Goal: Transaction & Acquisition: Book appointment/travel/reservation

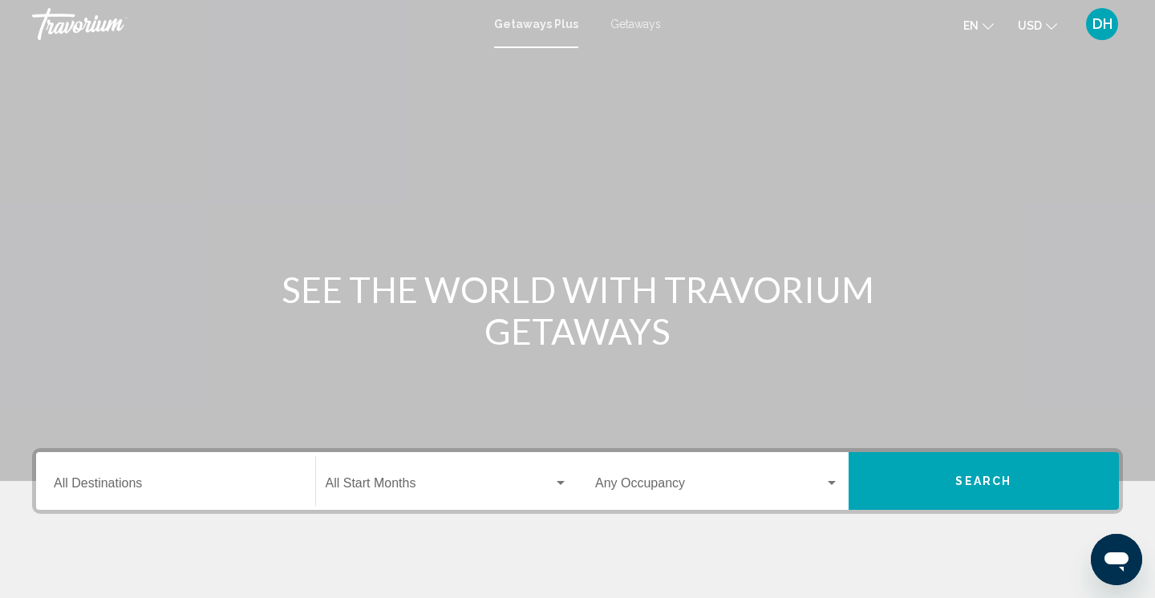
click at [149, 482] on input "Destination All Destinations" at bounding box center [176, 487] width 244 height 14
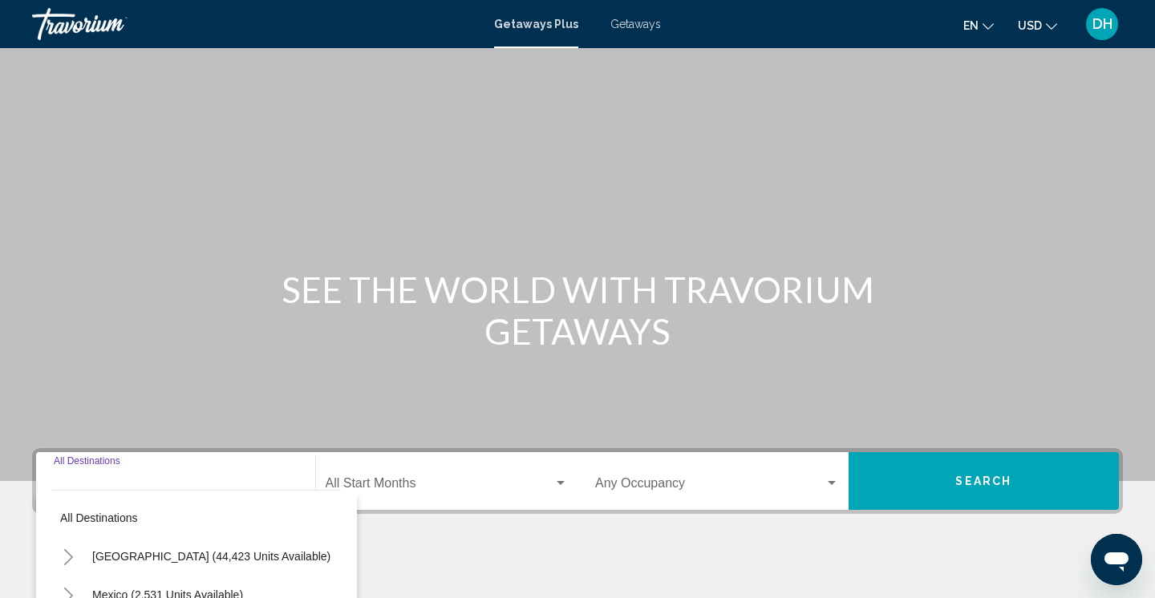
scroll to position [273, 0]
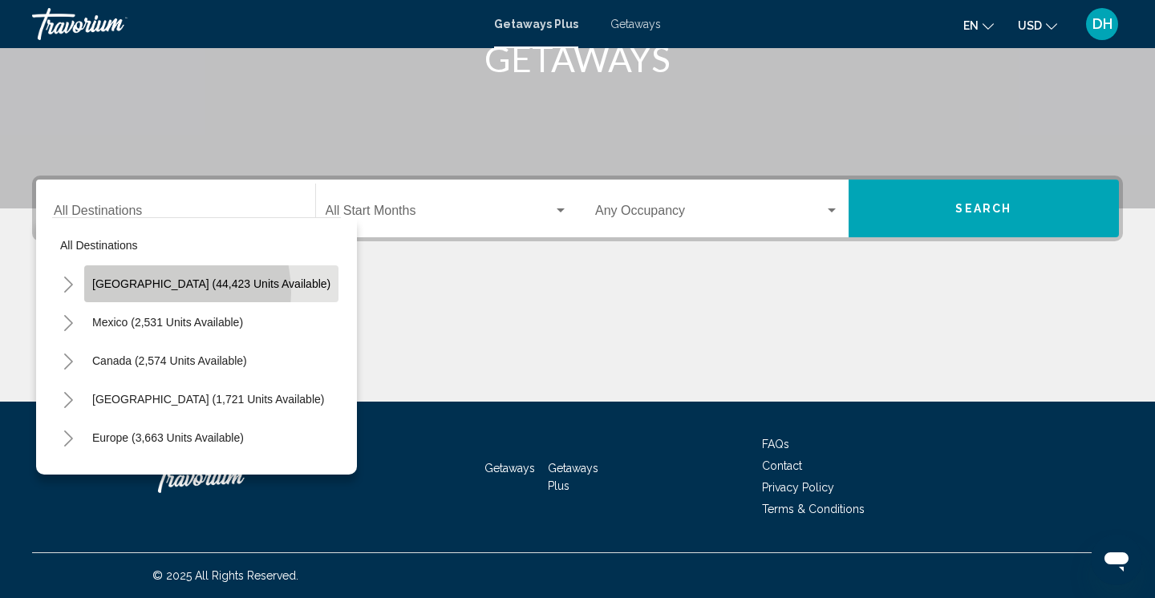
click at [149, 293] on button "United States (44,423 units available)" at bounding box center [211, 283] width 254 height 37
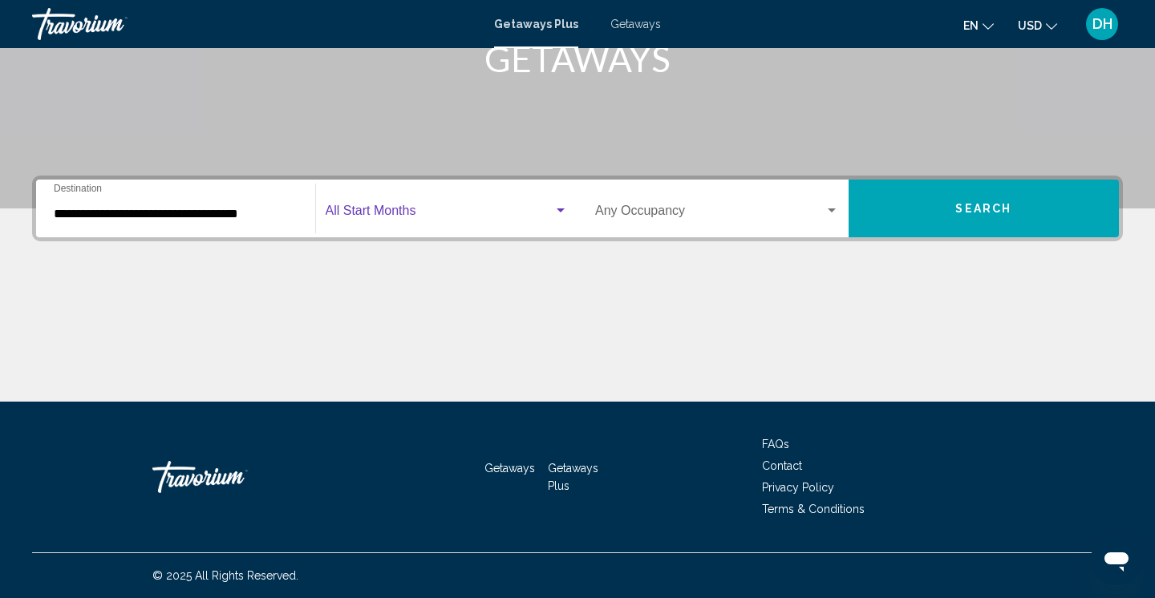
click at [387, 207] on span "Search widget" at bounding box center [440, 214] width 229 height 14
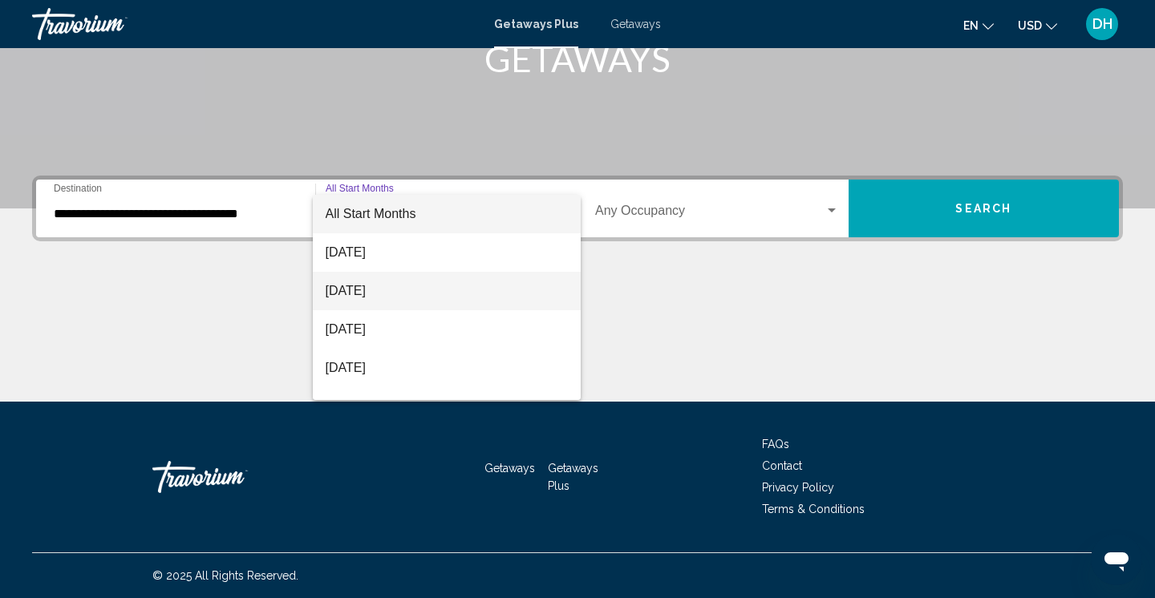
click at [382, 286] on span "September 2025" at bounding box center [447, 291] width 243 height 38
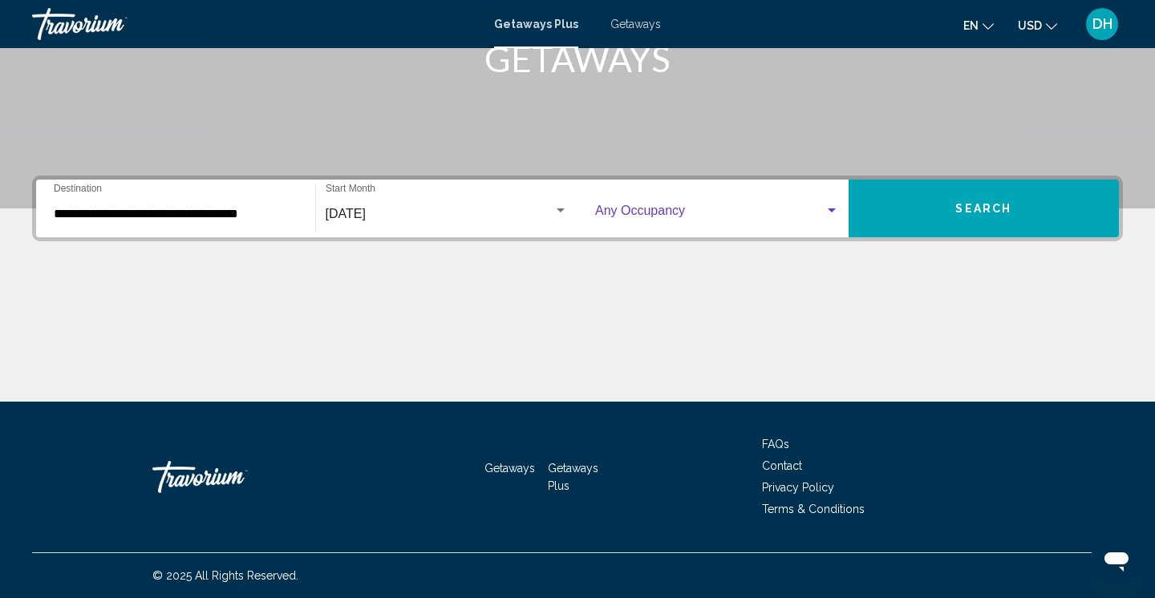
click at [632, 213] on span "Search widget" at bounding box center [709, 214] width 229 height 14
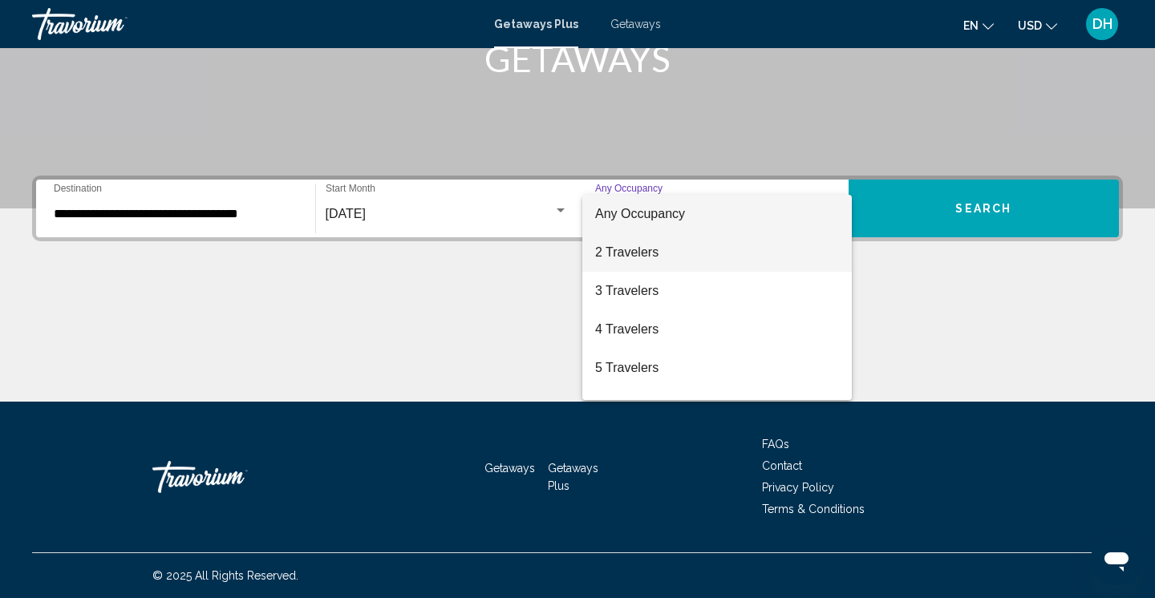
click at [627, 258] on span "2 Travelers" at bounding box center [717, 252] width 244 height 38
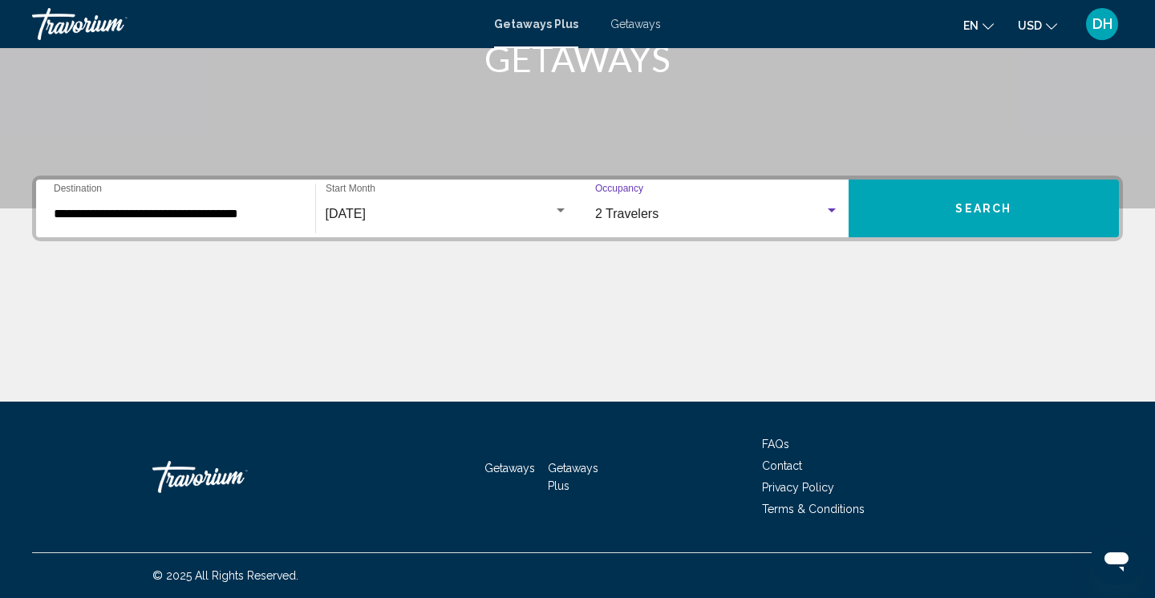
click at [249, 222] on div "**********" at bounding box center [176, 209] width 244 height 51
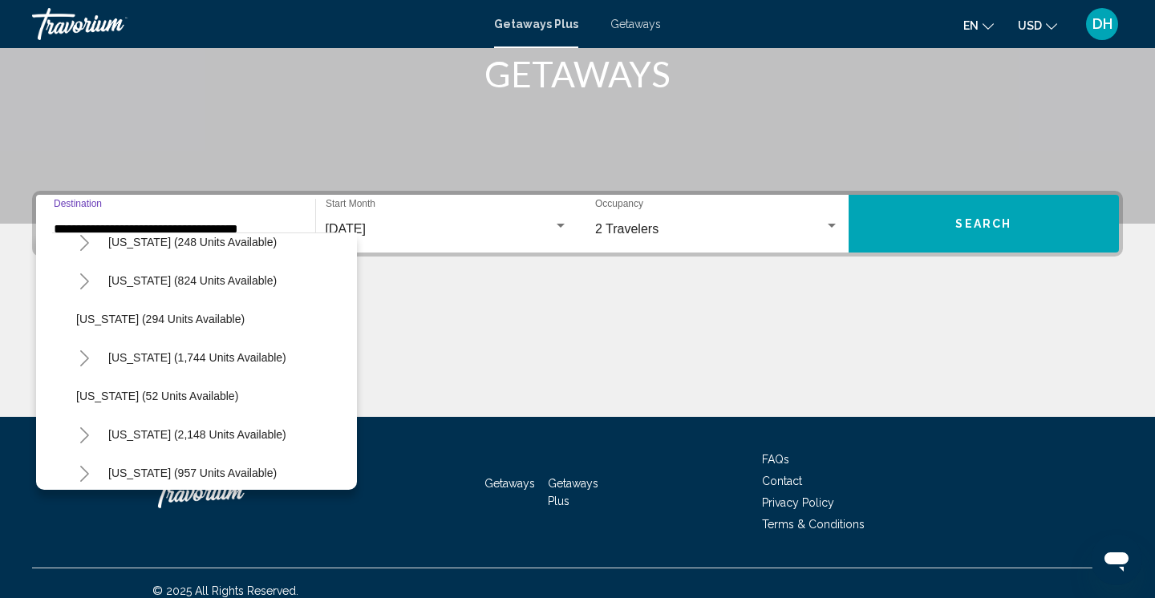
scroll to position [1137, 0]
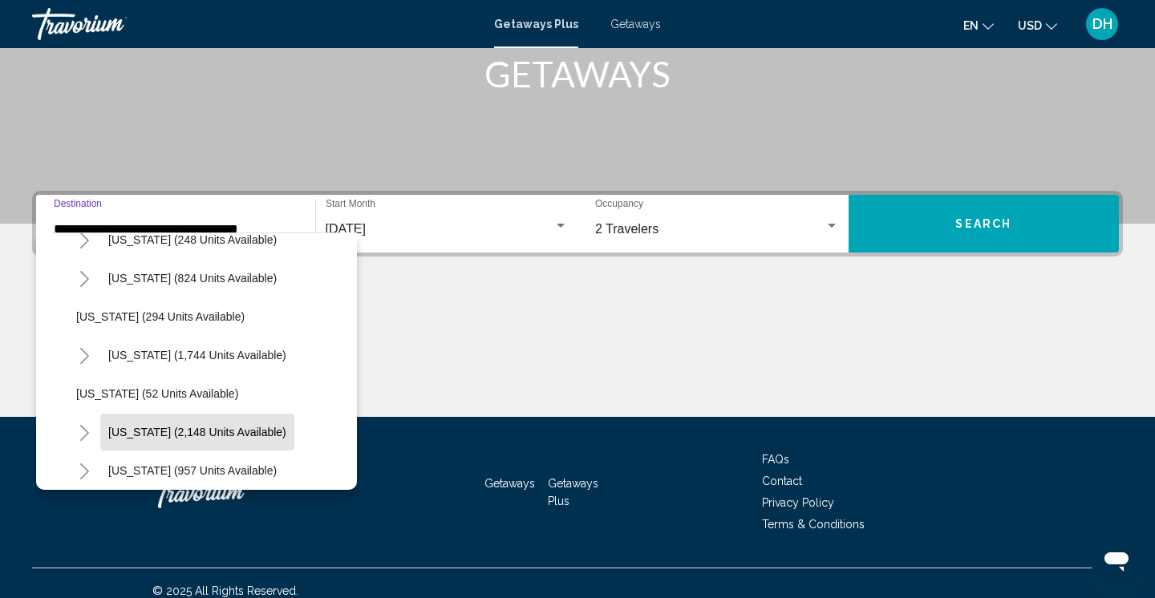
click at [202, 427] on span "South Carolina (2,148 units available)" at bounding box center [197, 432] width 178 height 13
type input "**********"
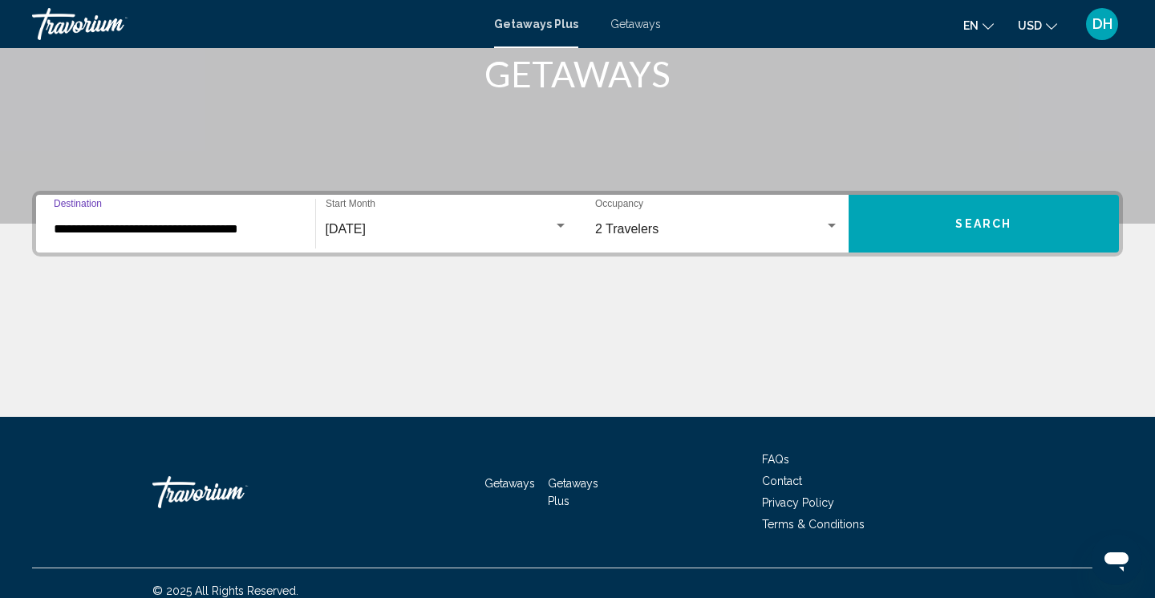
scroll to position [273, 0]
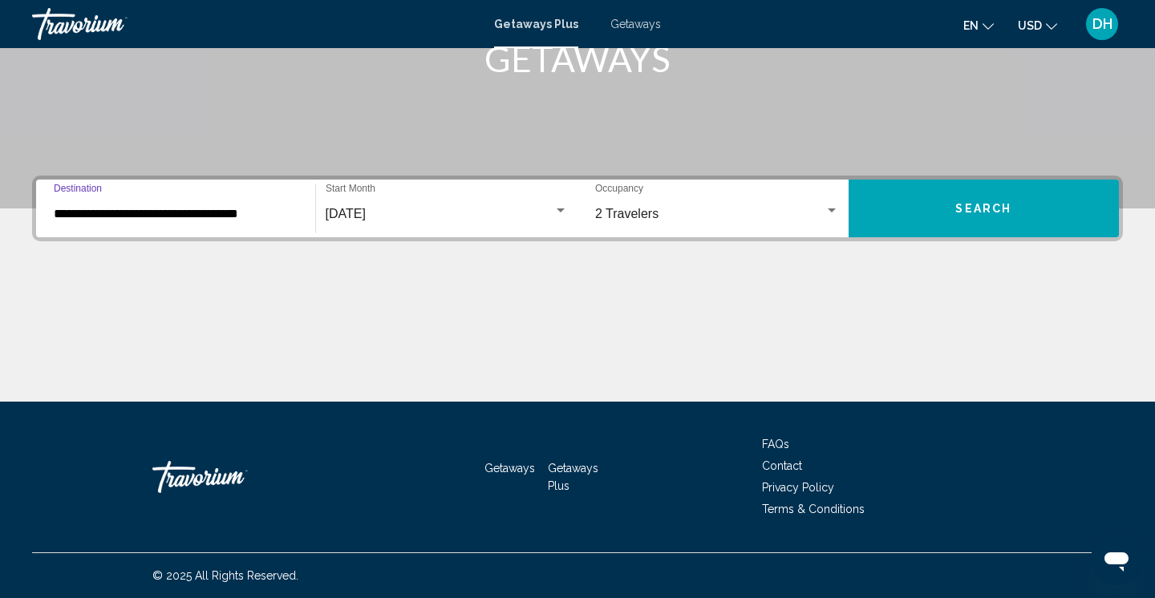
click at [957, 209] on span "Search" at bounding box center [983, 209] width 56 height 13
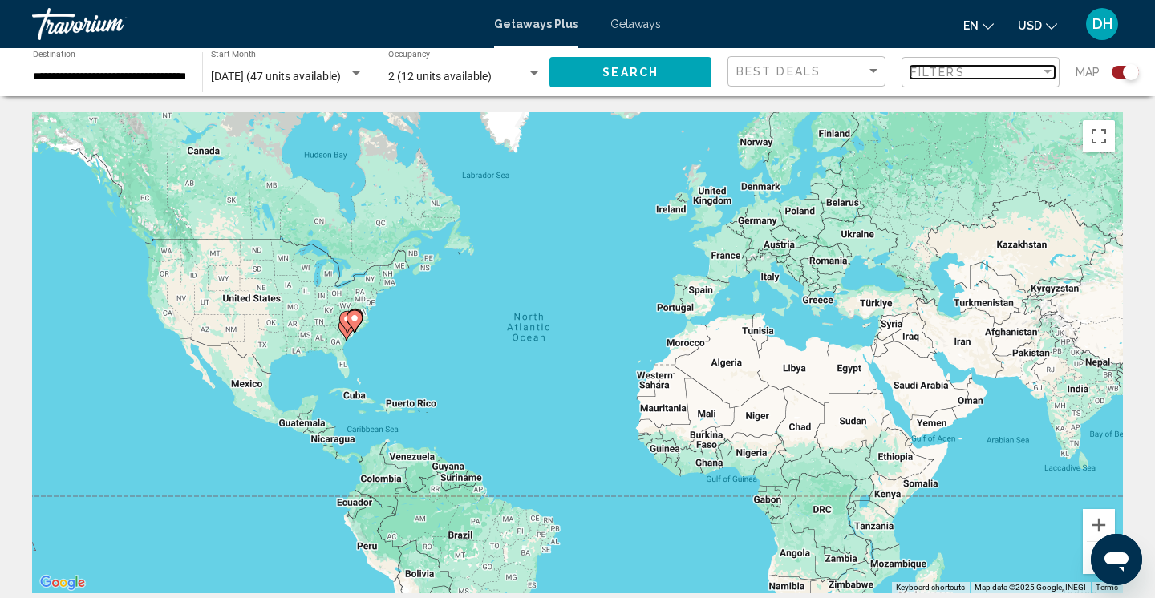
click at [949, 69] on span "Filters" at bounding box center [937, 72] width 55 height 13
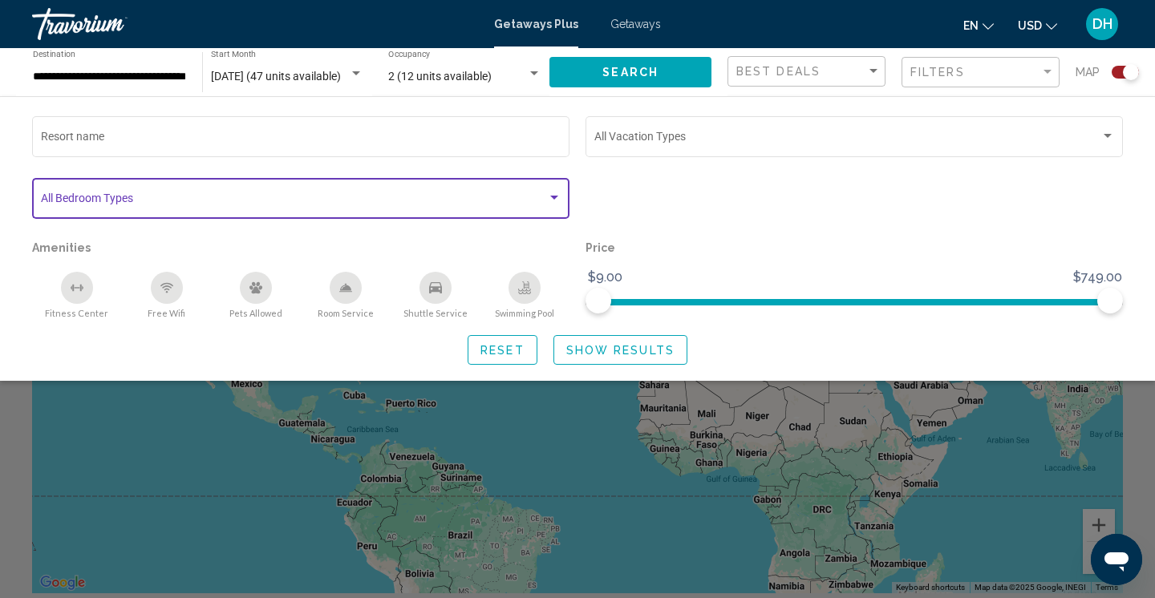
click at [558, 198] on div "Search widget" at bounding box center [554, 198] width 14 height 13
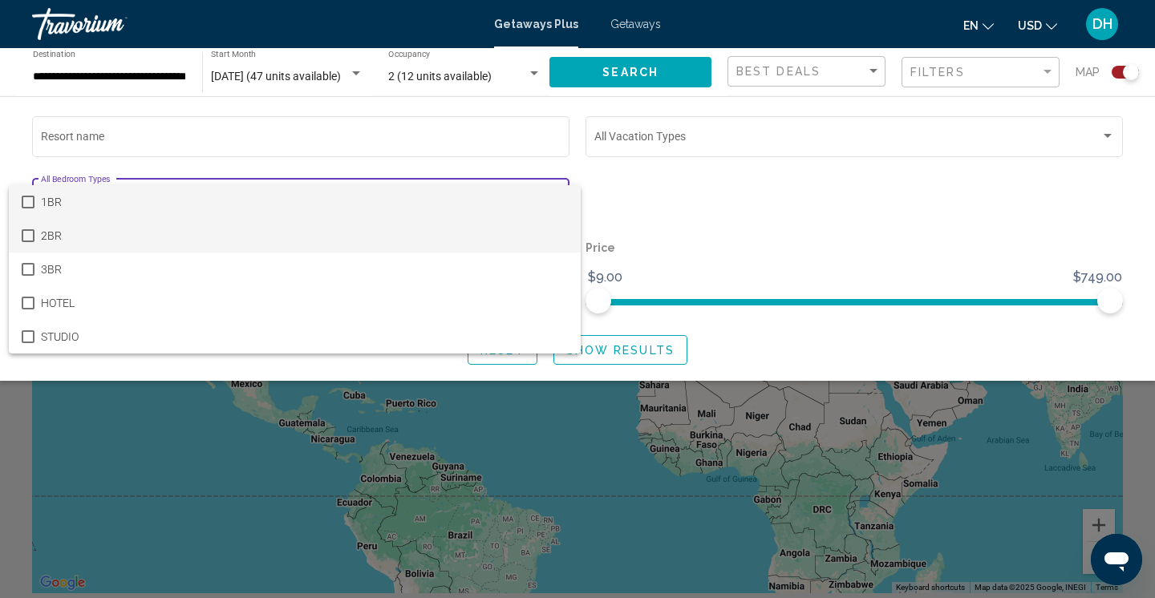
click at [305, 231] on span "2BR" at bounding box center [304, 236] width 527 height 34
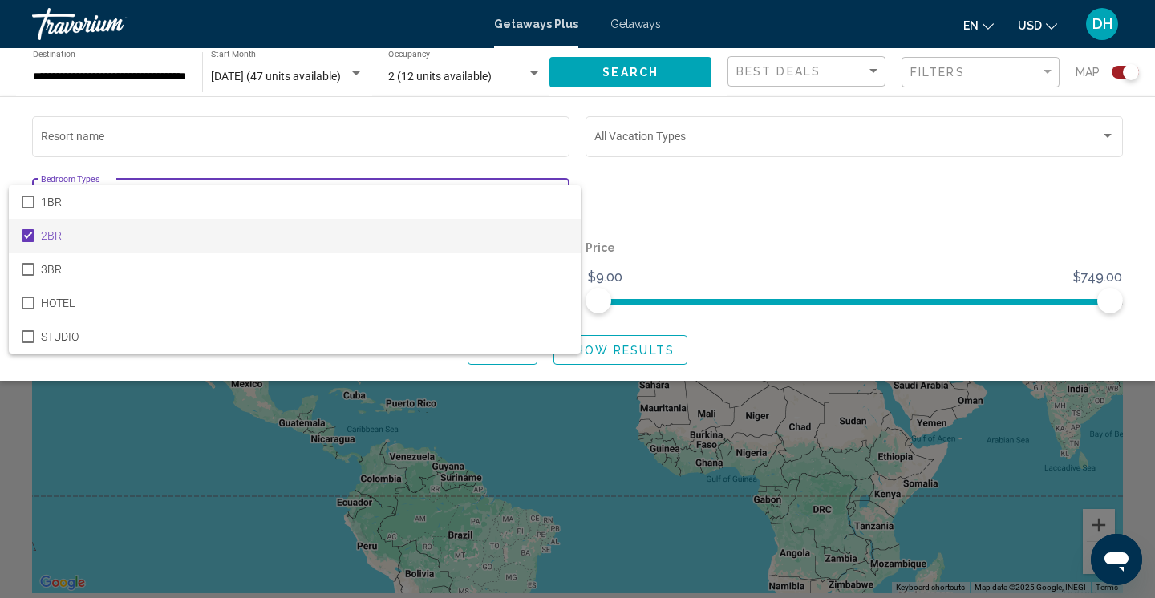
click at [822, 176] on div at bounding box center [577, 299] width 1155 height 598
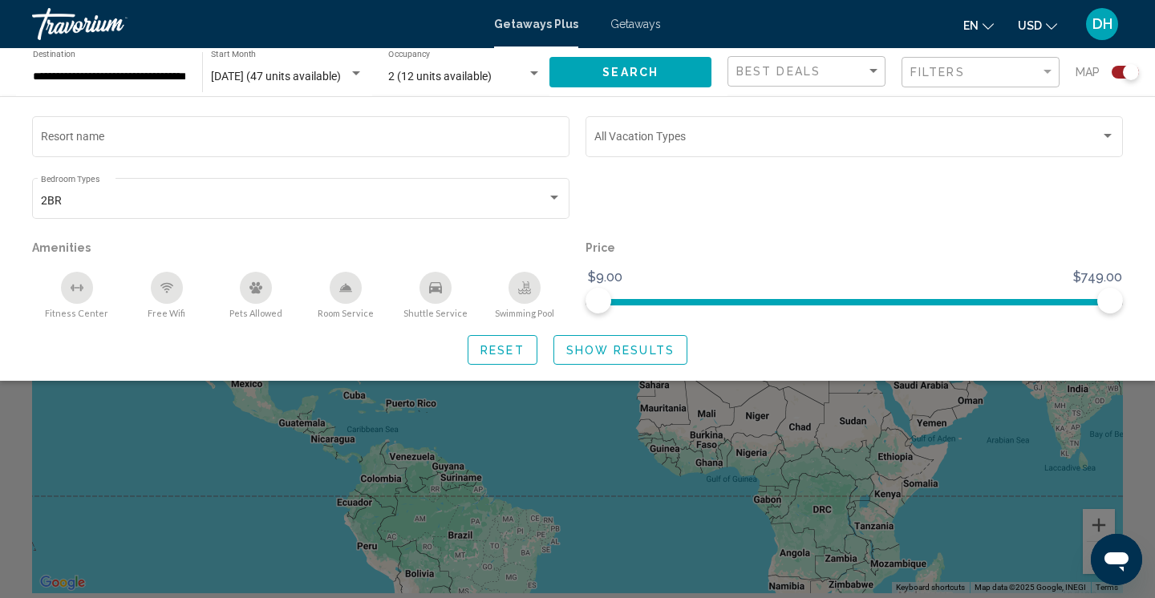
click at [624, 351] on span "Show Results" at bounding box center [620, 350] width 108 height 13
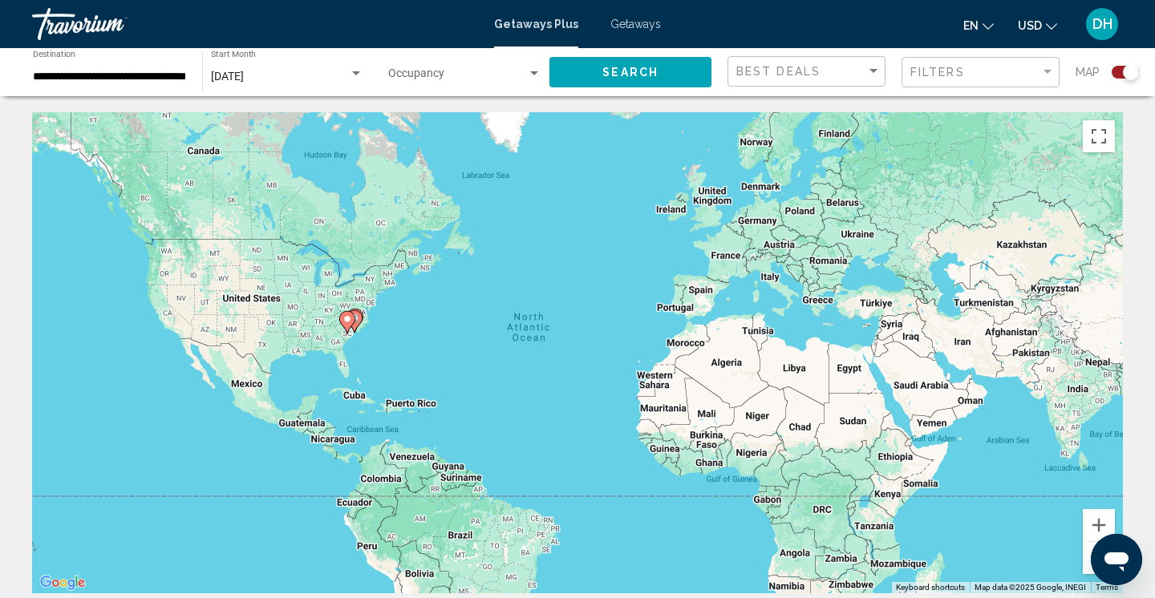
click at [1130, 69] on div "Search widget" at bounding box center [1131, 72] width 16 height 16
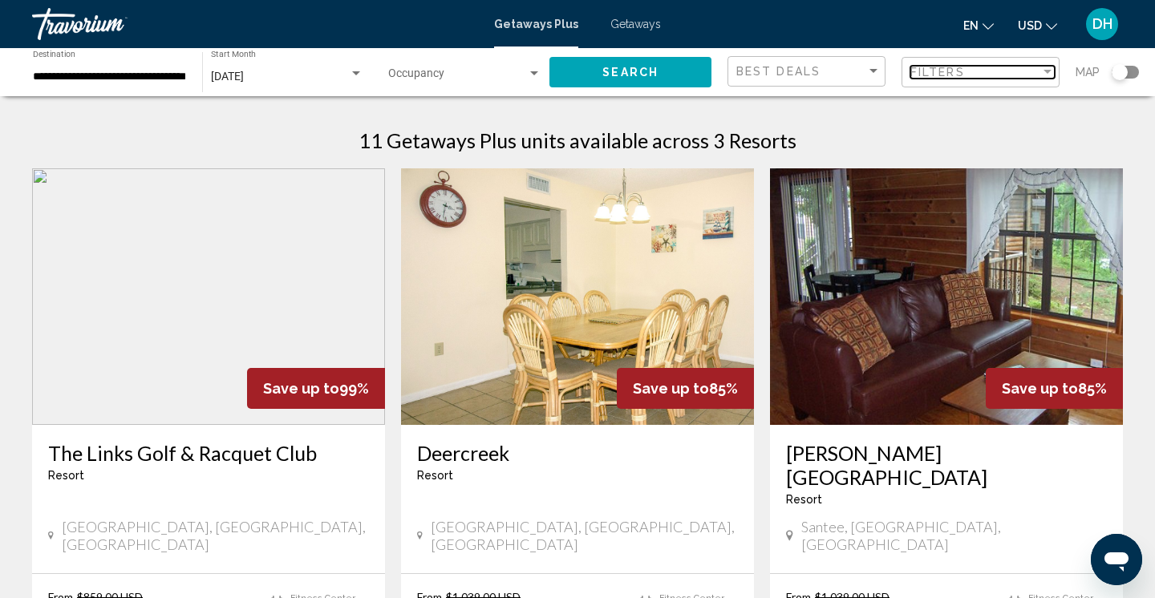
click at [960, 73] on span "Filters" at bounding box center [937, 72] width 55 height 13
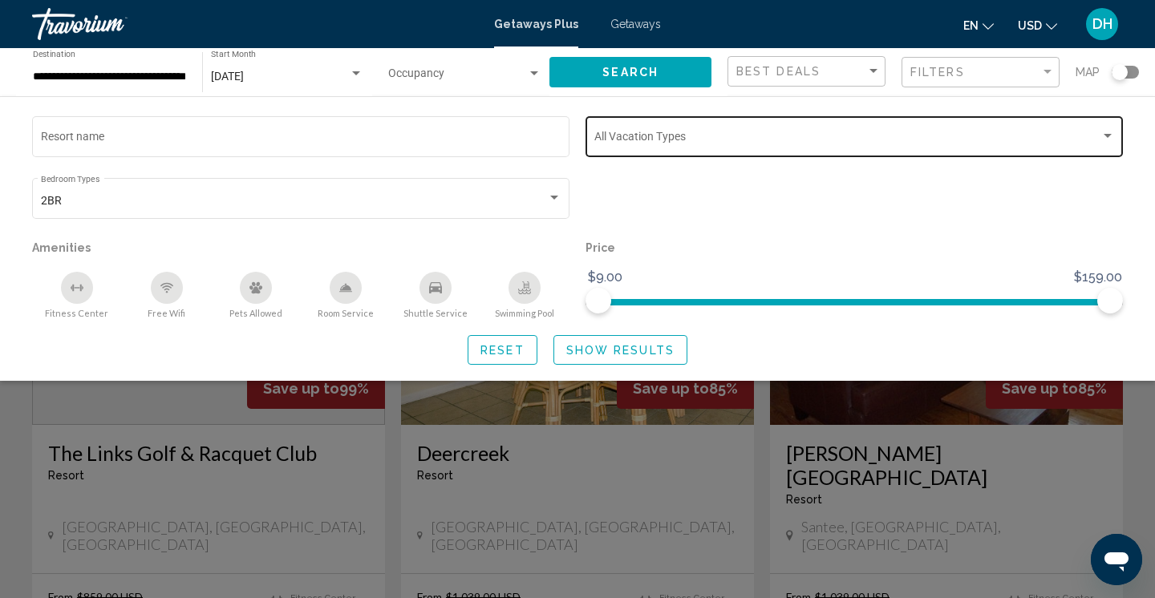
click at [610, 130] on div "Vacation Types All Vacation Types" at bounding box center [854, 135] width 521 height 44
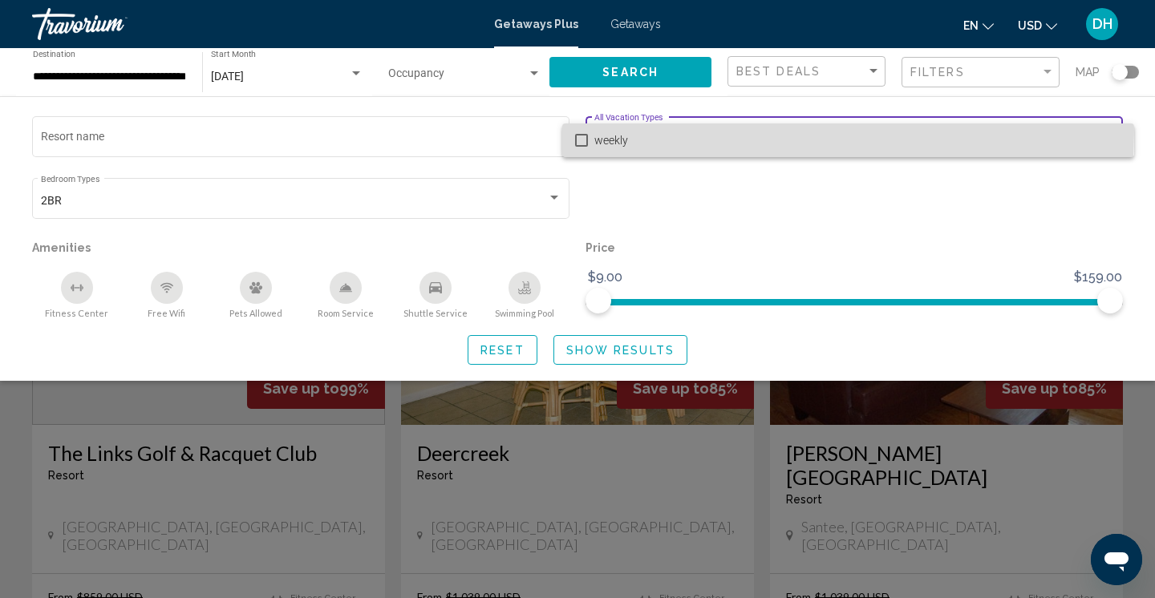
click at [612, 130] on span "weekly" at bounding box center [857, 141] width 527 height 34
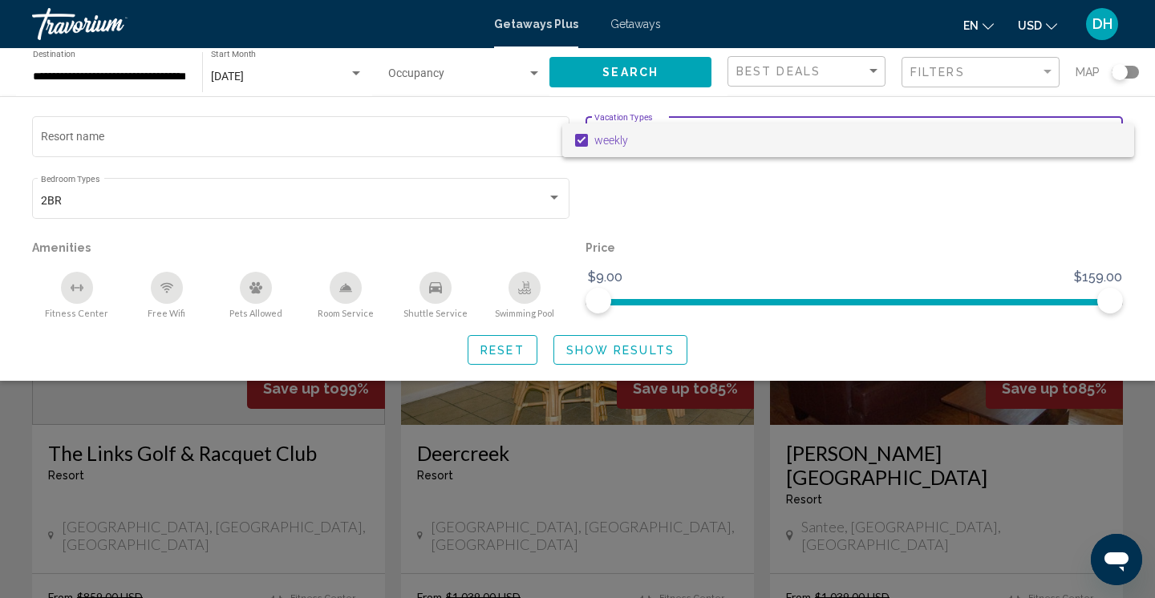
click at [387, 136] on div at bounding box center [577, 299] width 1155 height 598
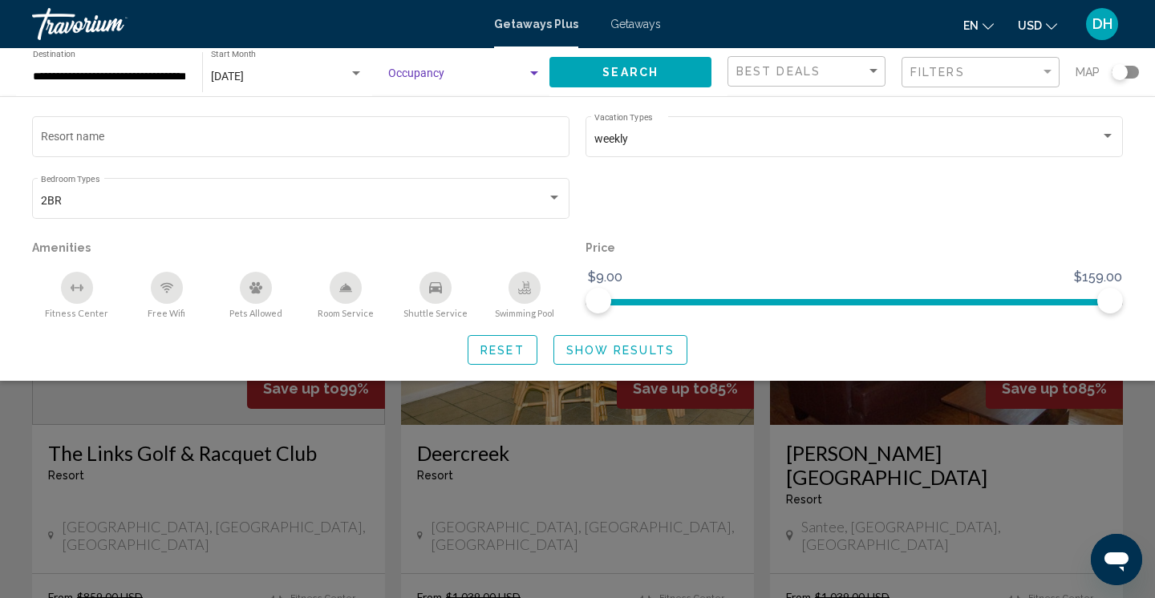
click at [440, 75] on span "Search widget" at bounding box center [457, 77] width 139 height 13
click at [441, 76] on span "Any Occupancy" at bounding box center [426, 77] width 77 height 13
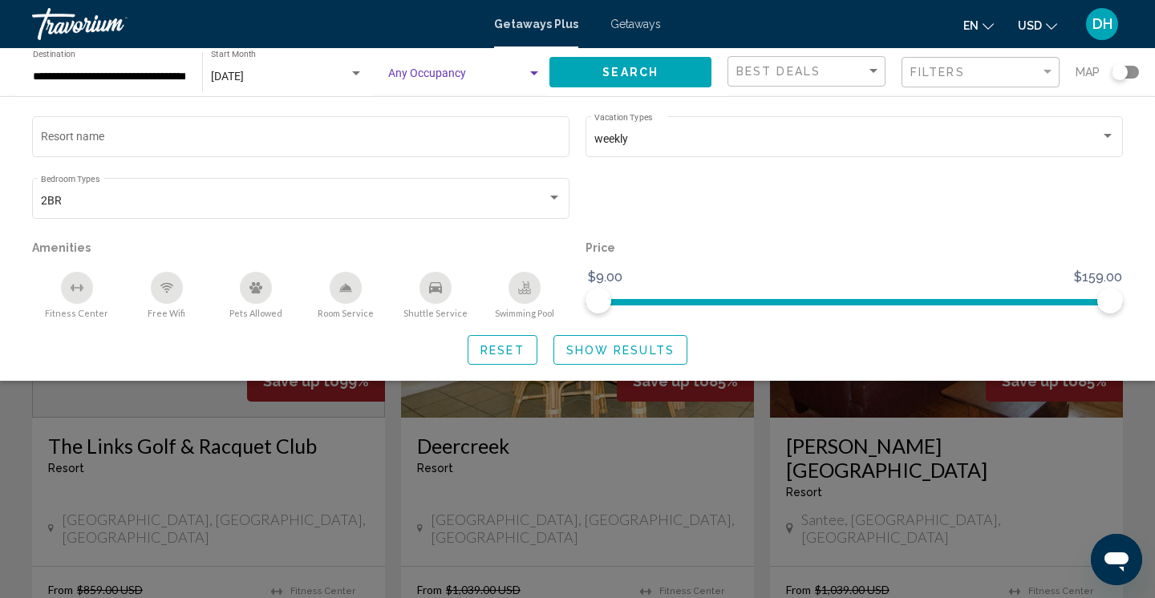
scroll to position [10, 0]
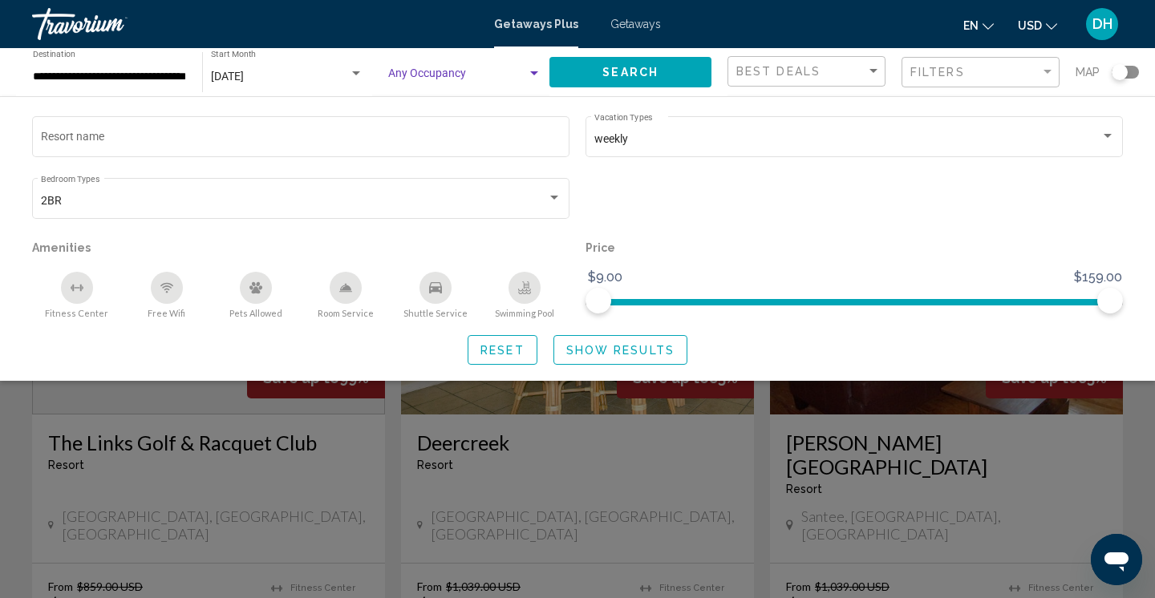
click at [611, 353] on span "Show Results" at bounding box center [620, 350] width 108 height 13
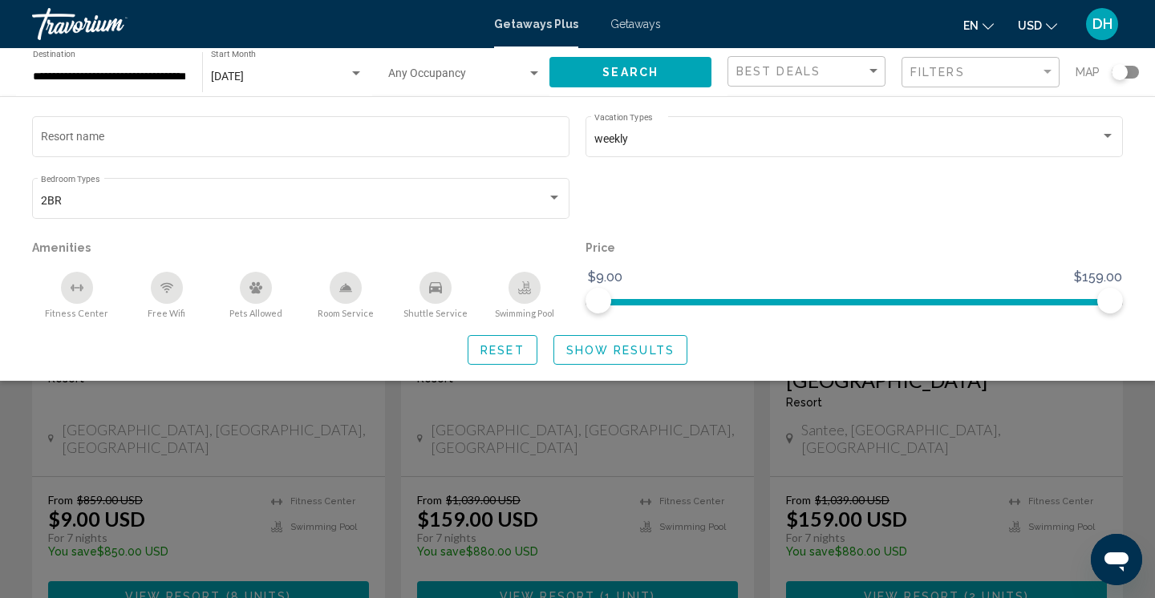
scroll to position [99, 0]
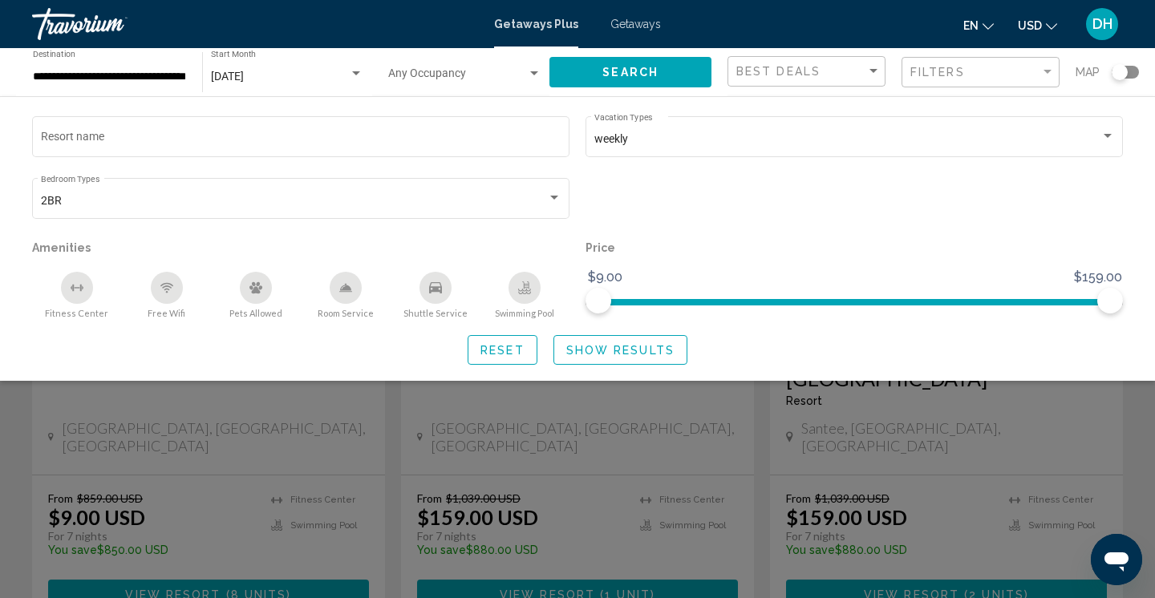
click at [648, 477] on div "Search widget" at bounding box center [577, 420] width 1155 height 358
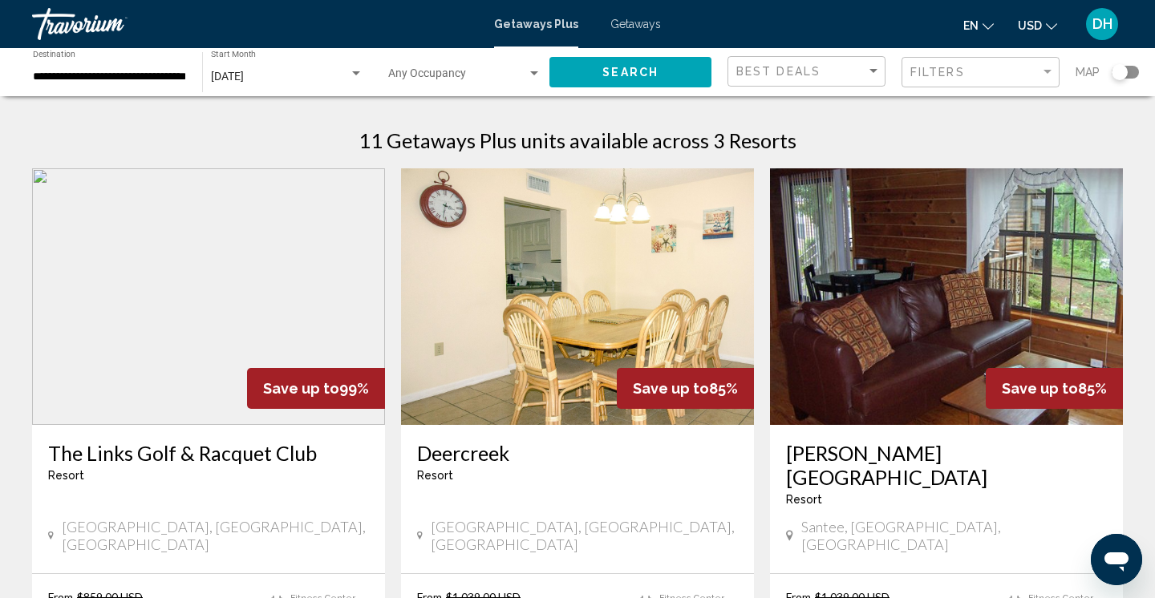
scroll to position [0, 0]
click at [100, 22] on div "Travorium" at bounding box center [112, 24] width 160 height 32
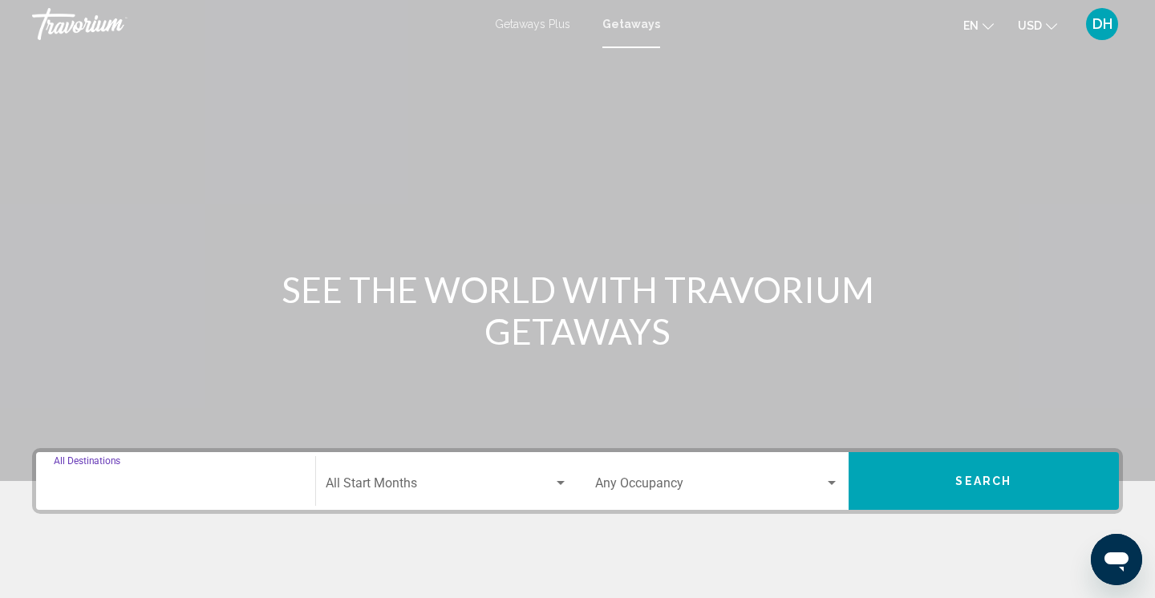
click at [90, 480] on input "Destination All Destinations" at bounding box center [176, 487] width 244 height 14
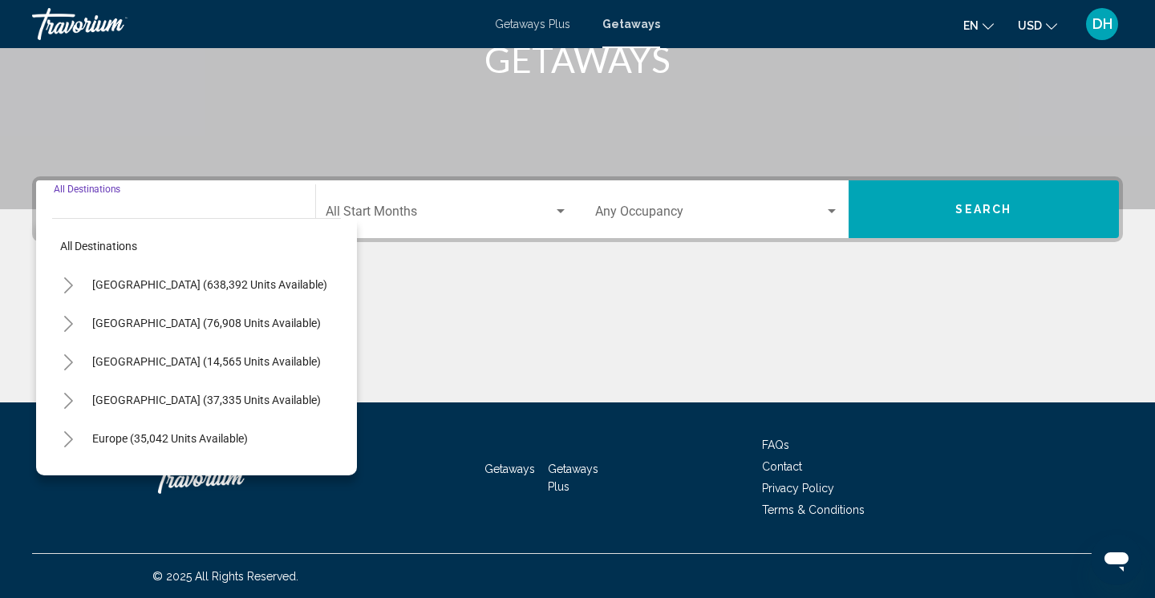
scroll to position [273, 0]
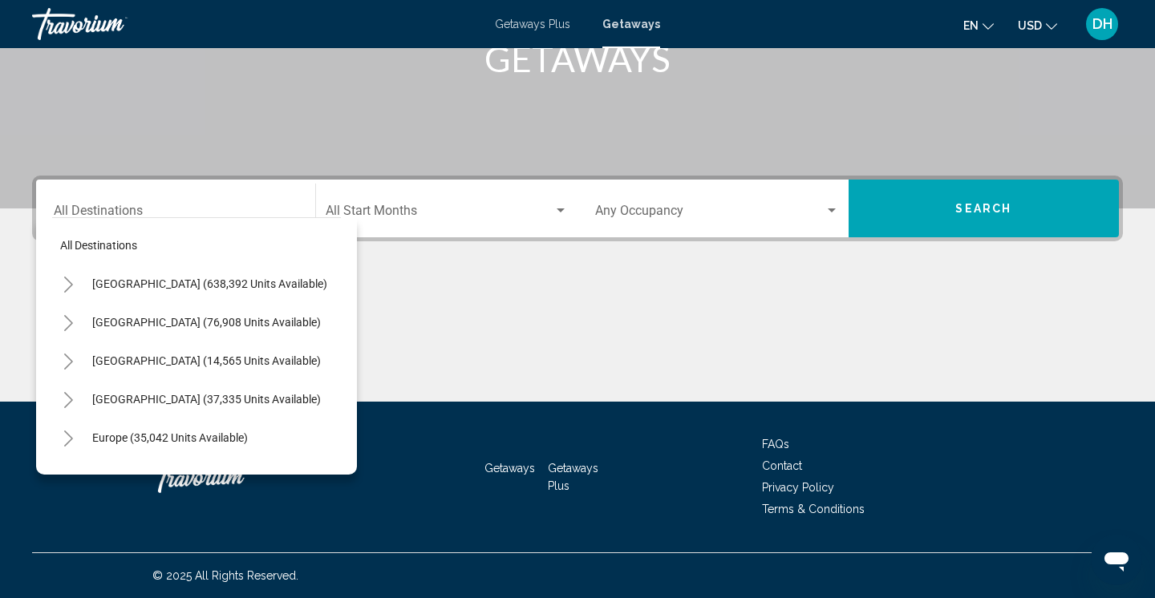
click at [102, 204] on div "Destination All Destinations" at bounding box center [176, 209] width 244 height 51
click at [201, 213] on input "Destination All Destinations" at bounding box center [176, 214] width 244 height 14
click at [83, 27] on div "Travorium" at bounding box center [112, 24] width 160 height 32
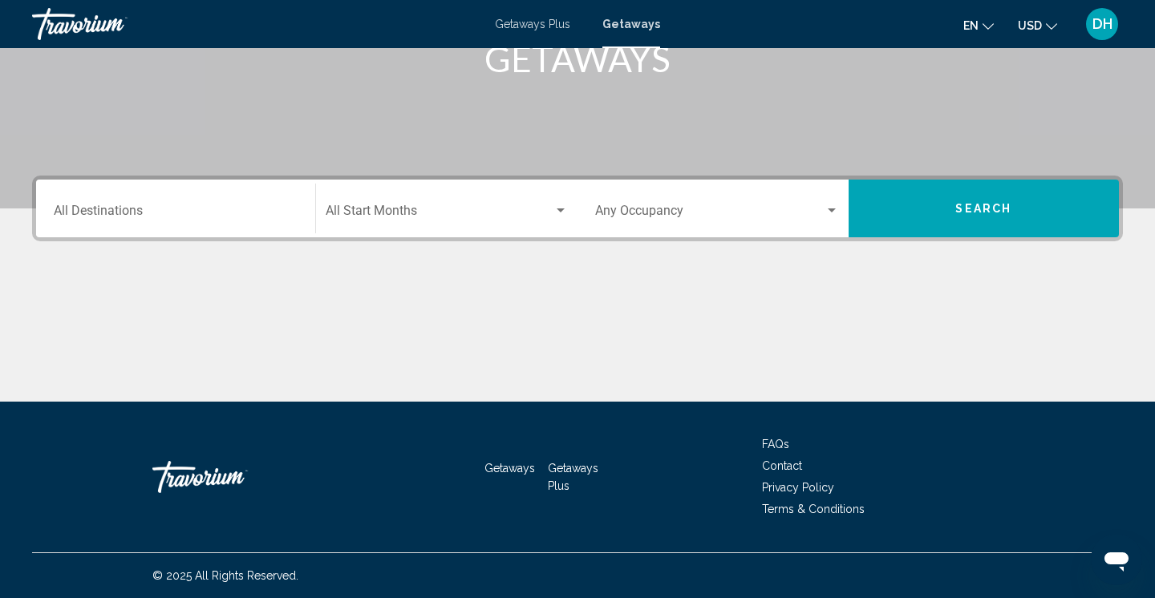
click at [83, 27] on div "Travorium" at bounding box center [112, 24] width 160 height 32
click at [1100, 29] on span "DH" at bounding box center [1102, 24] width 20 height 16
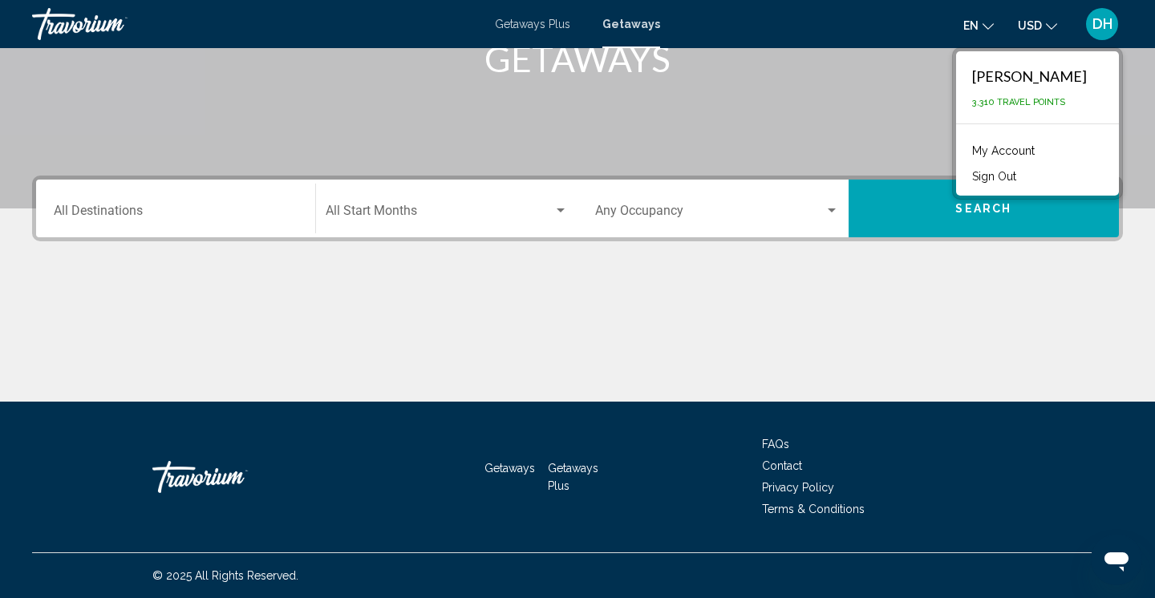
click at [1000, 147] on link "My Account" at bounding box center [1003, 150] width 79 height 21
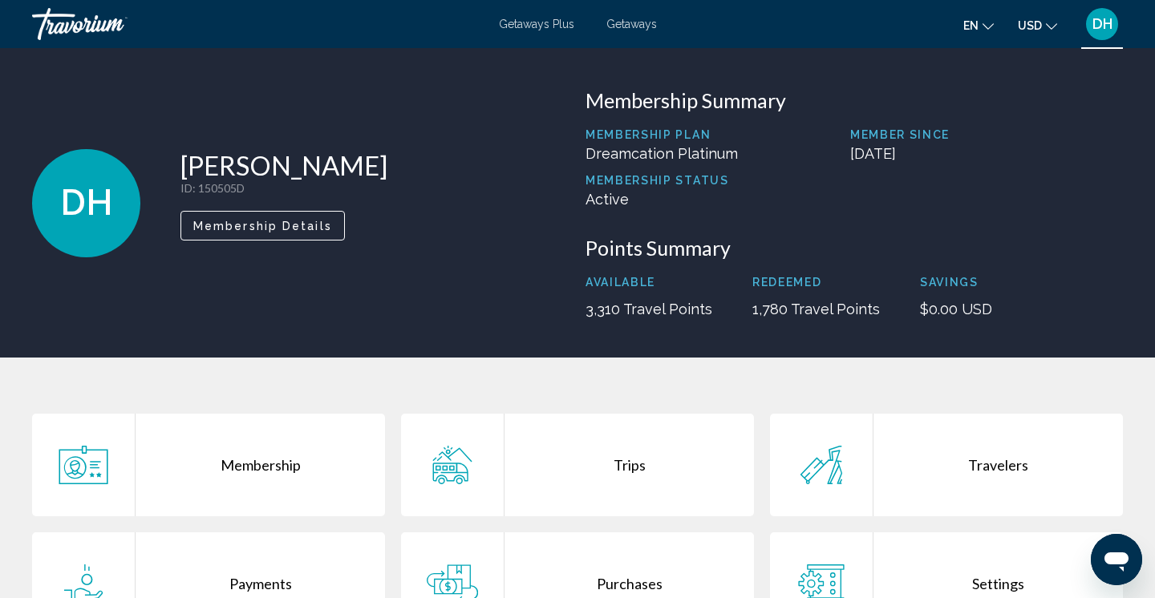
scroll to position [2, 0]
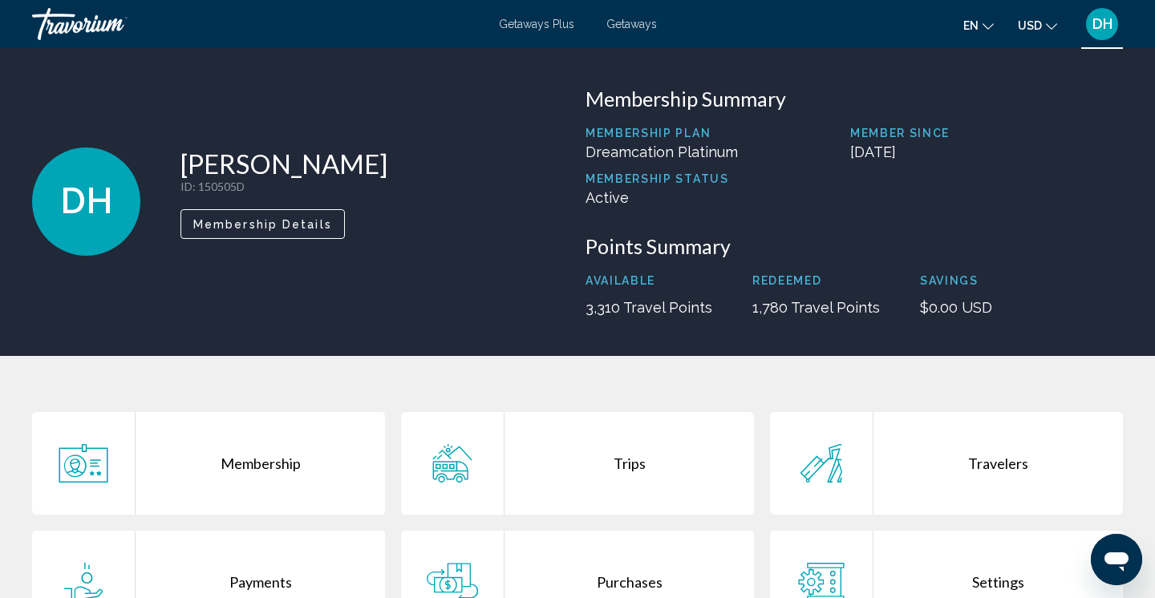
click at [84, 26] on div "Travorium" at bounding box center [112, 24] width 160 height 32
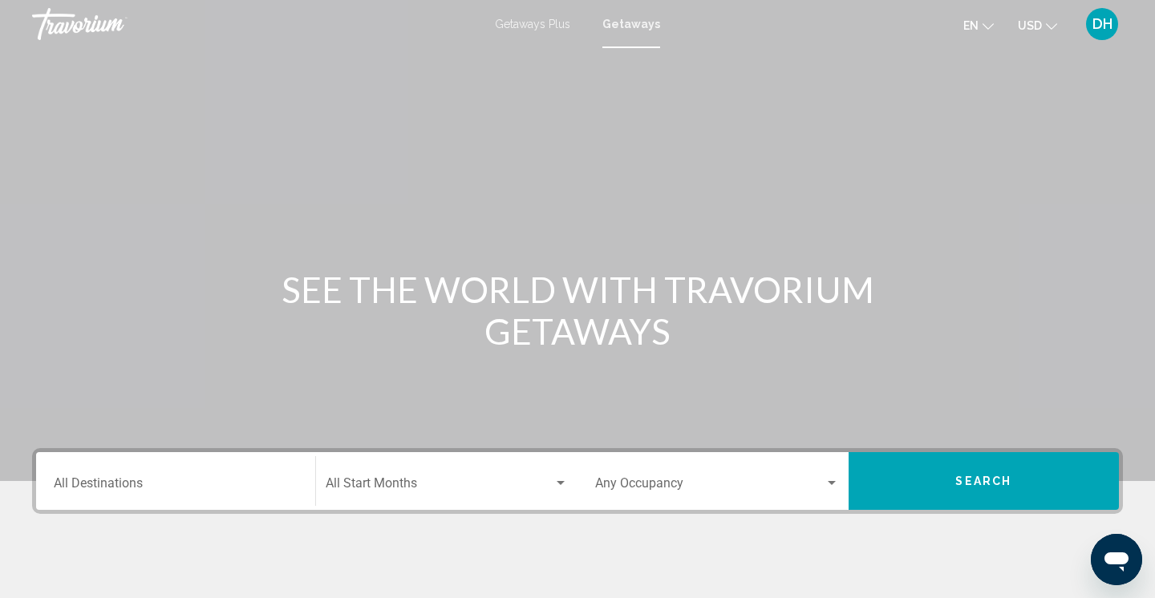
click at [84, 26] on div "Travorium" at bounding box center [112, 24] width 160 height 32
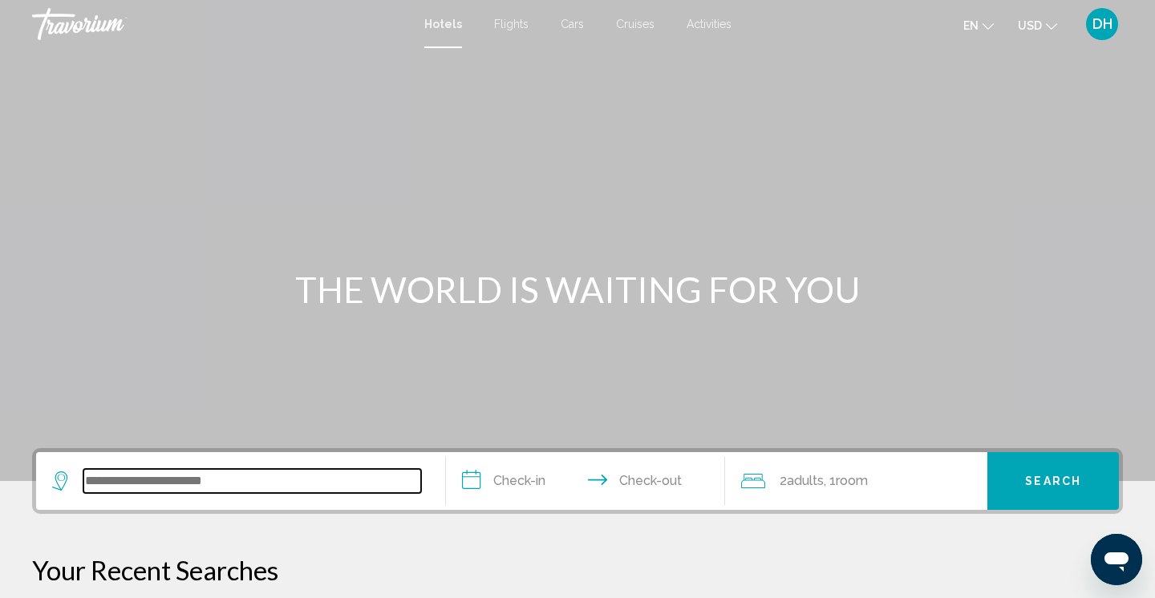
click at [99, 475] on input "Search widget" at bounding box center [252, 481] width 338 height 24
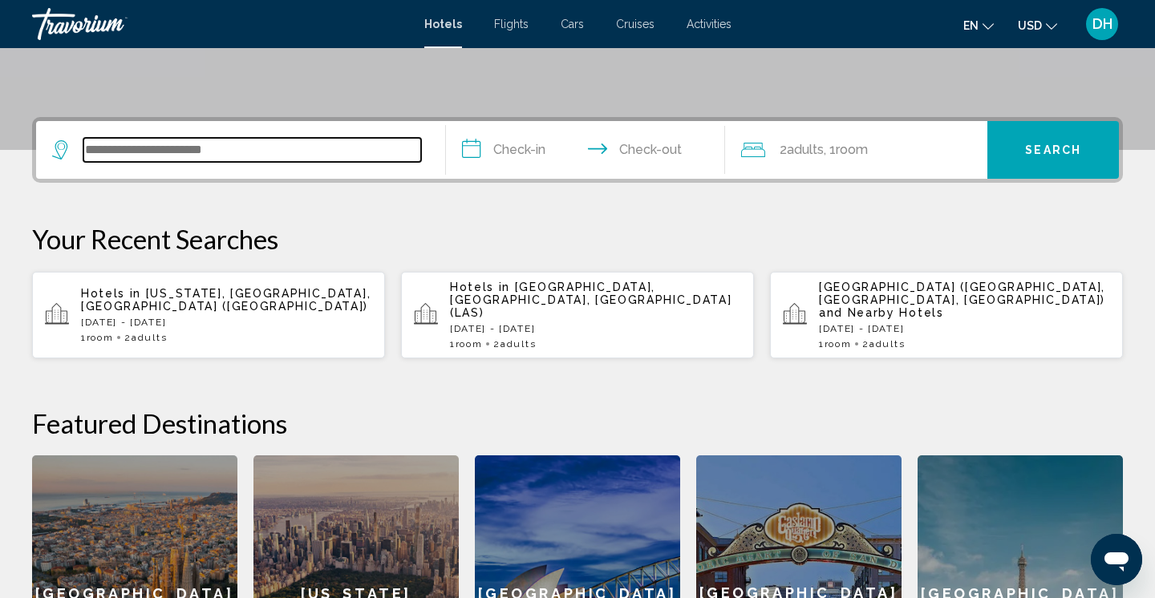
scroll to position [396, 0]
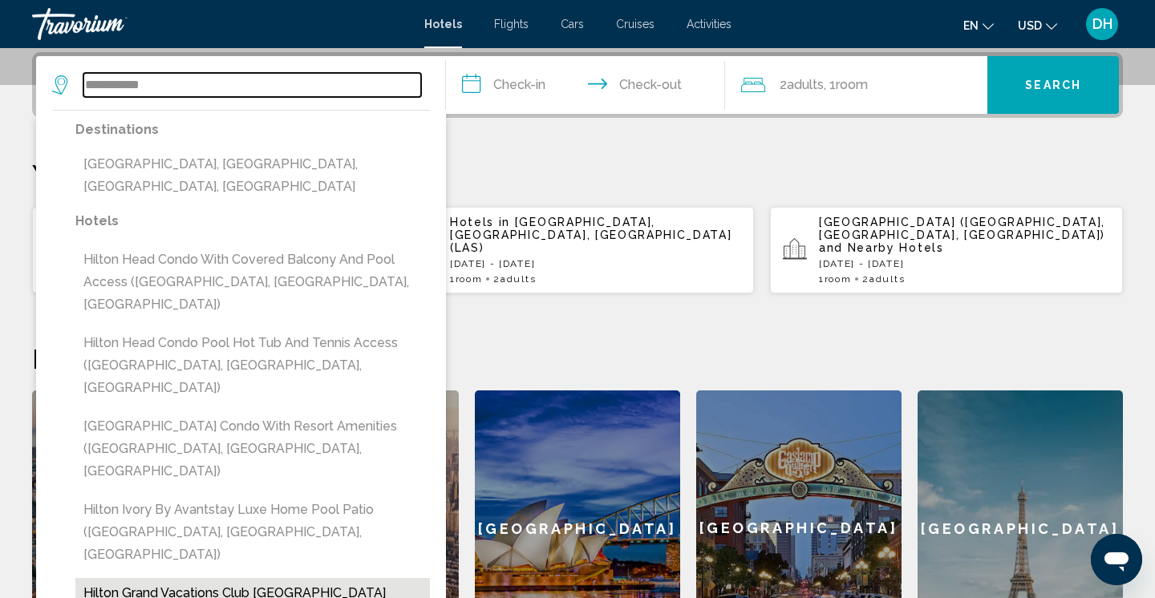
type input "**********"
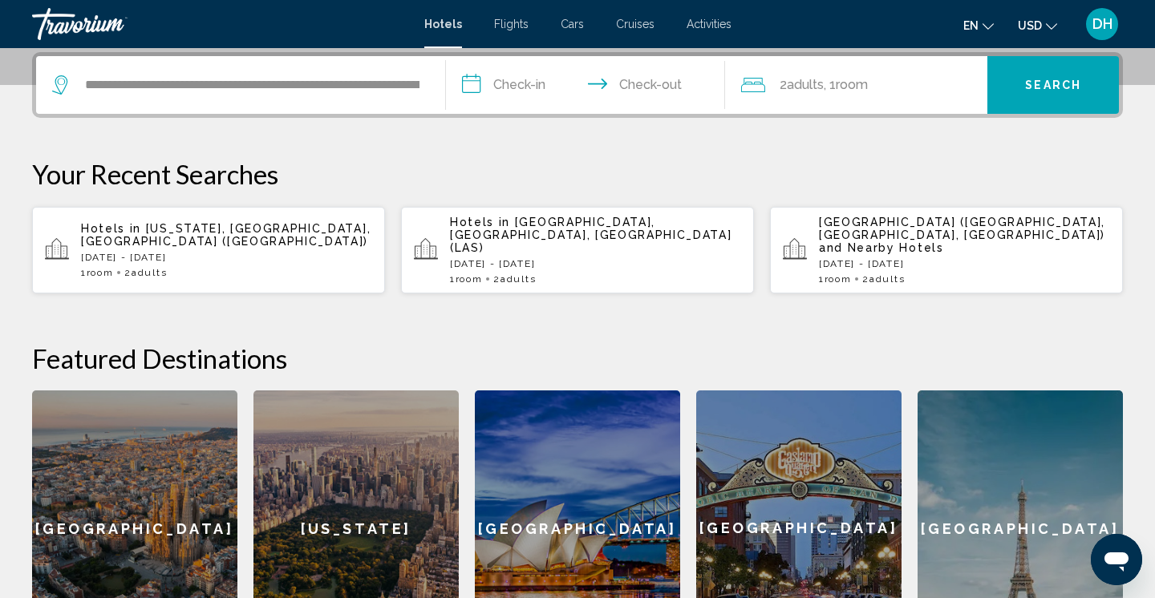
click at [513, 94] on input "**********" at bounding box center [589, 87] width 286 height 63
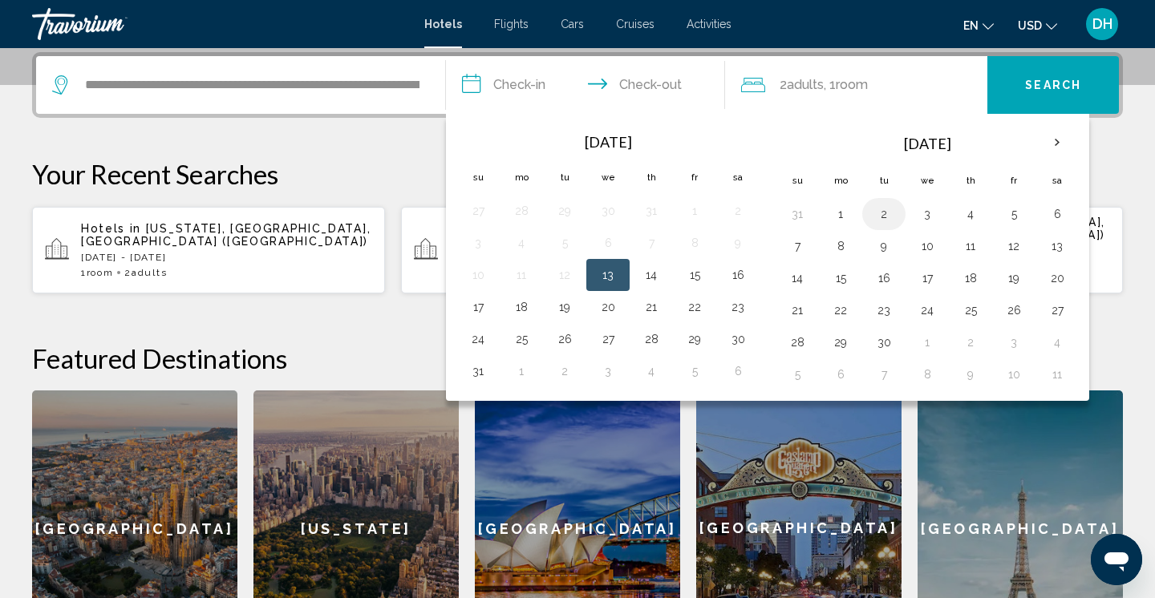
click at [888, 212] on button "2" at bounding box center [884, 214] width 26 height 22
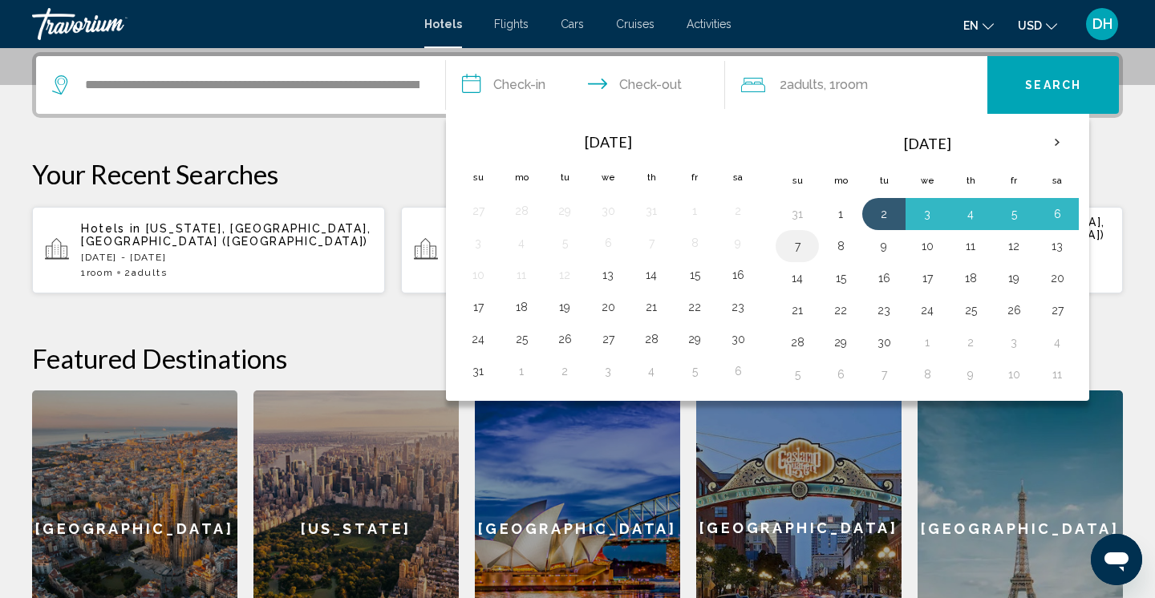
click at [787, 249] on button "7" at bounding box center [797, 246] width 26 height 22
type input "**********"
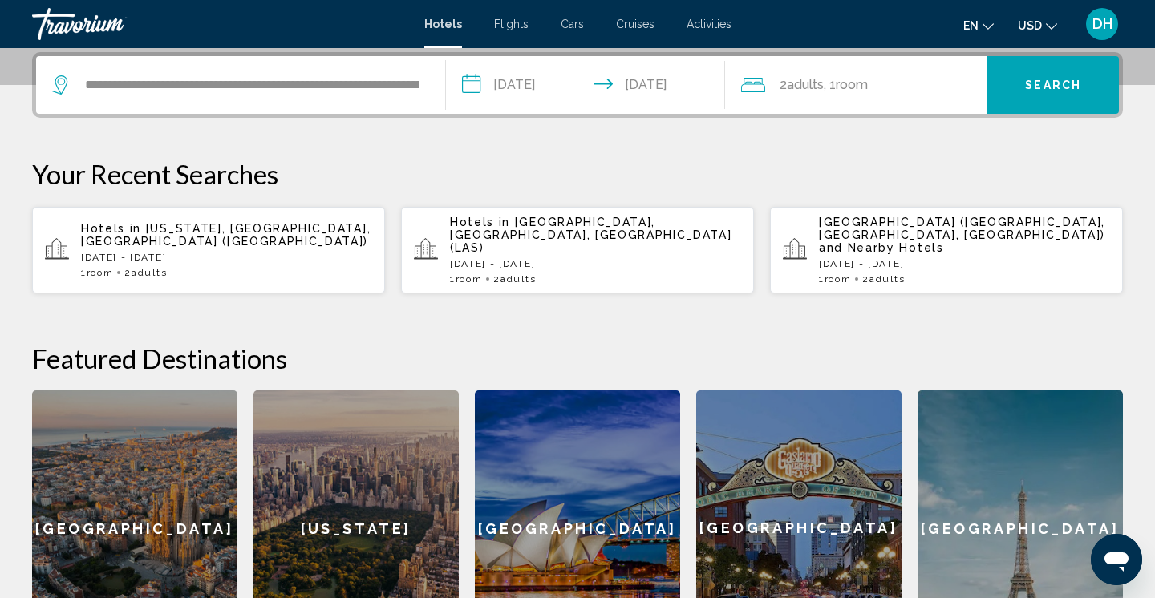
click at [1058, 90] on span "Search" at bounding box center [1053, 85] width 56 height 13
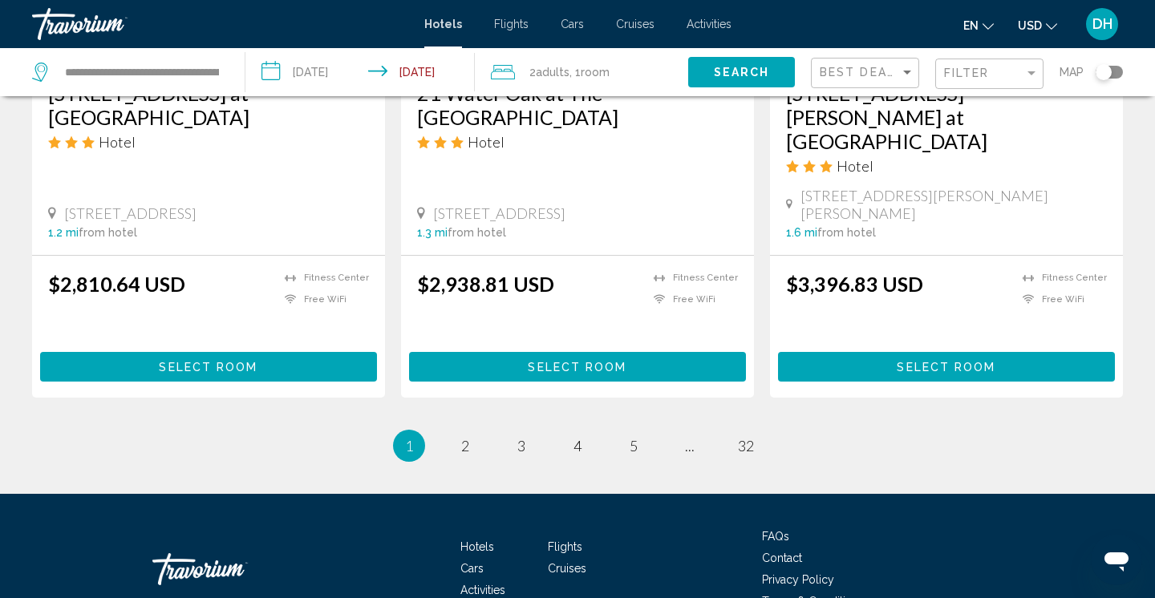
scroll to position [2163, 0]
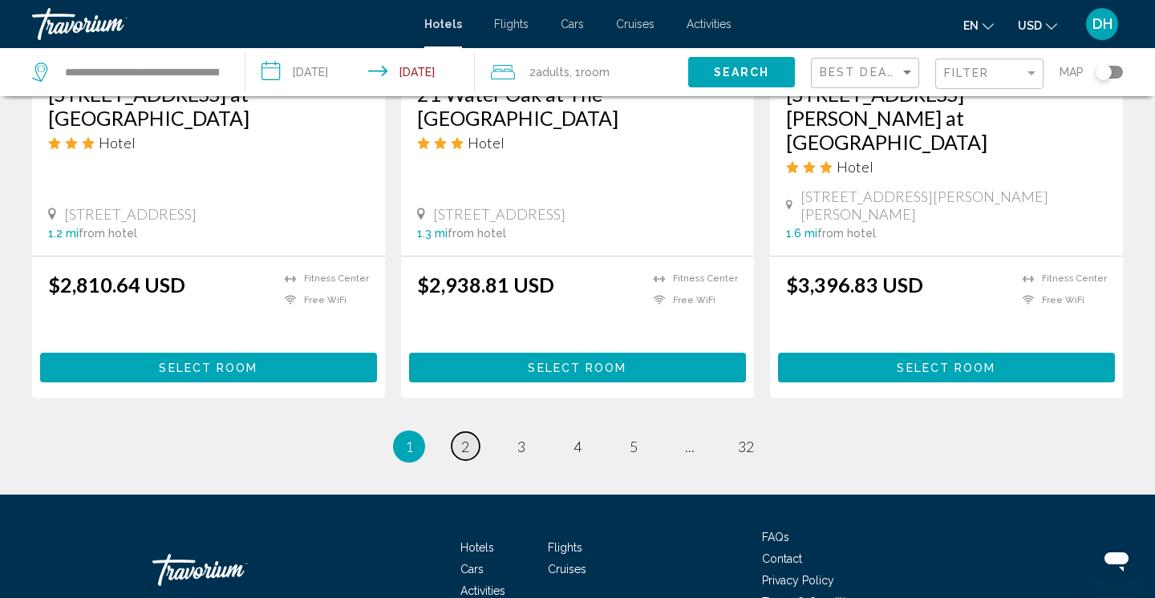
click at [470, 432] on link "page 2" at bounding box center [466, 446] width 28 height 28
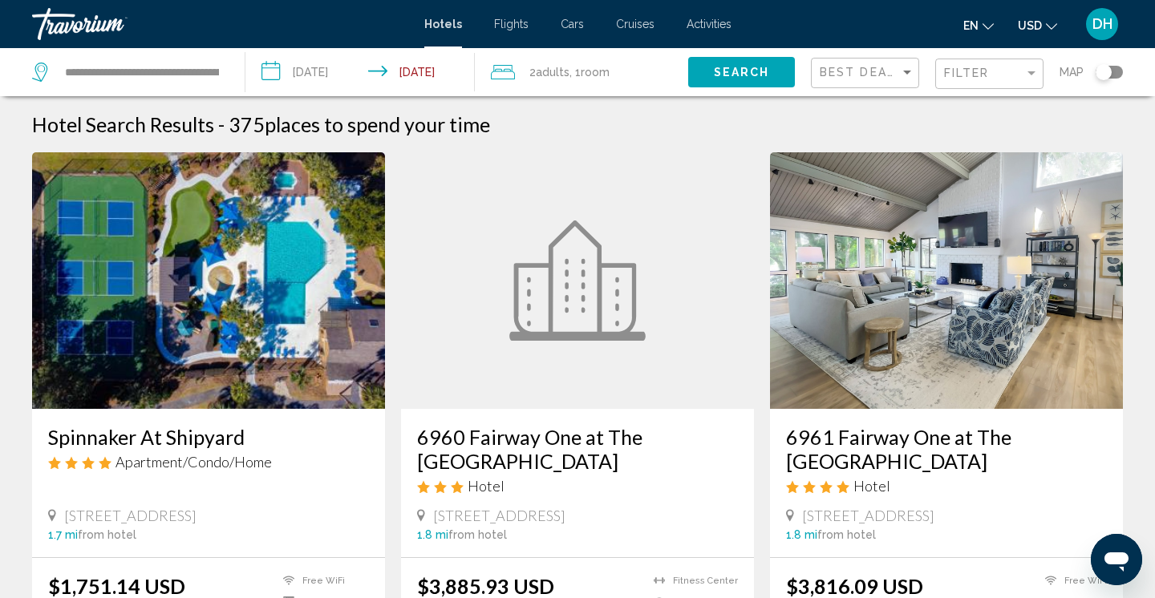
click at [1104, 16] on span "DH" at bounding box center [1102, 24] width 20 height 16
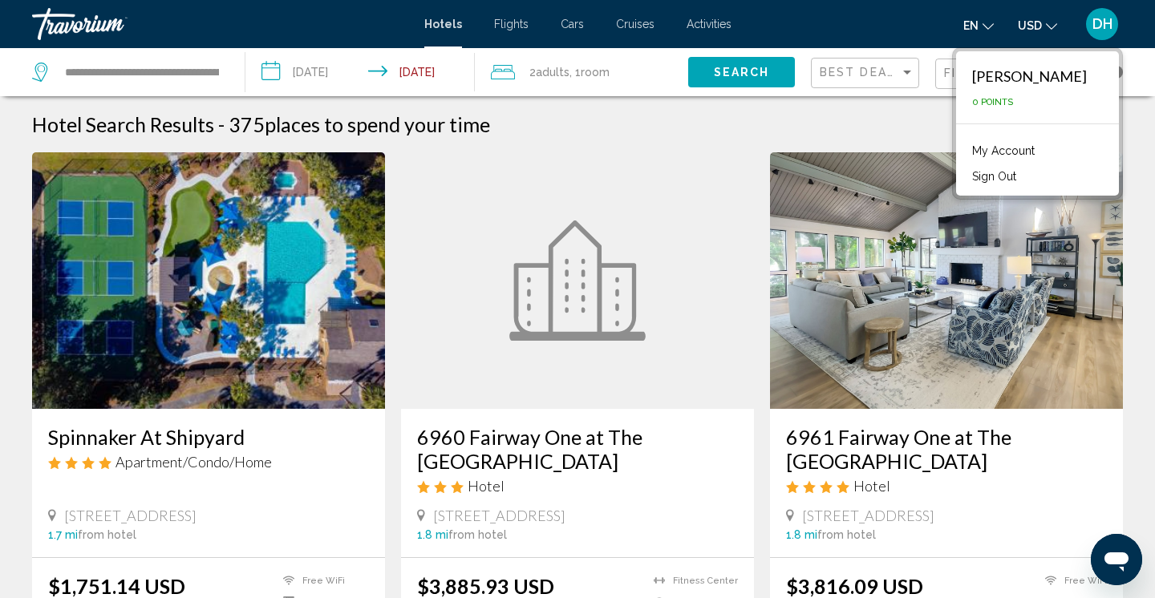
click at [1007, 172] on button "Sign Out" at bounding box center [994, 176] width 60 height 21
